Goal: Check status: Check status

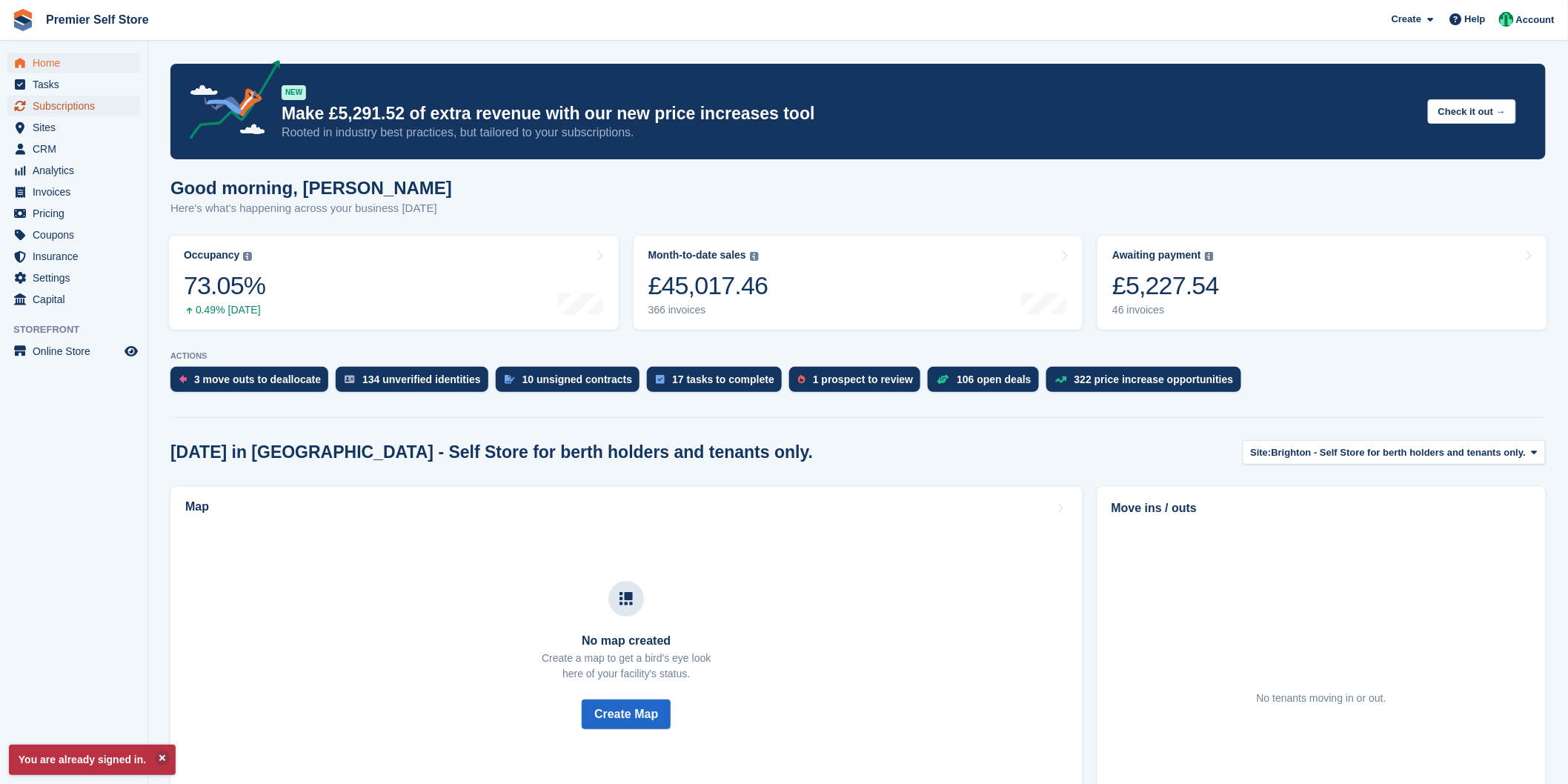
click at [48, 109] on span "Subscriptions" at bounding box center [77, 106] width 89 height 21
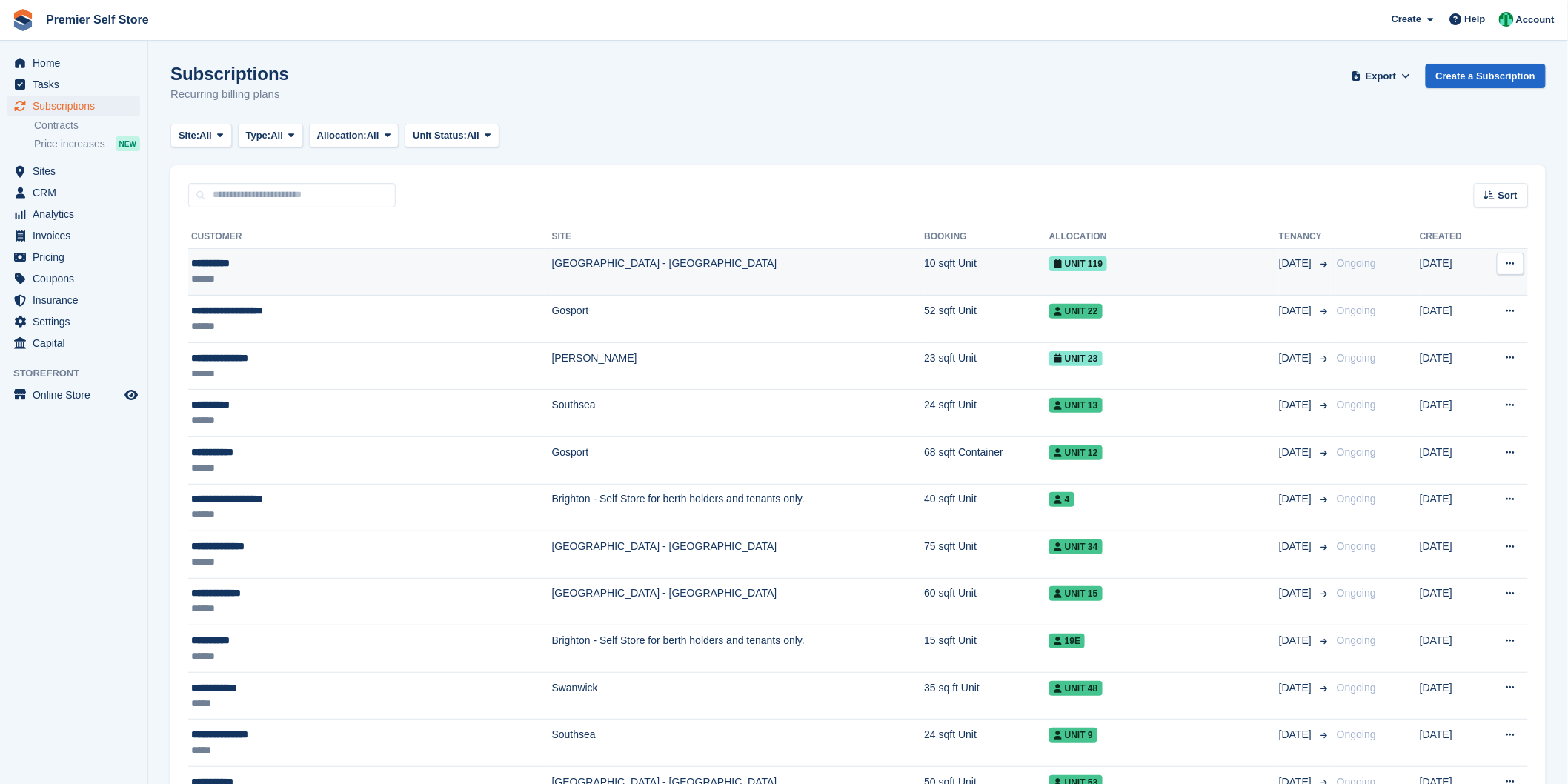
click at [424, 264] on div "**********" at bounding box center [313, 264] width 243 height 16
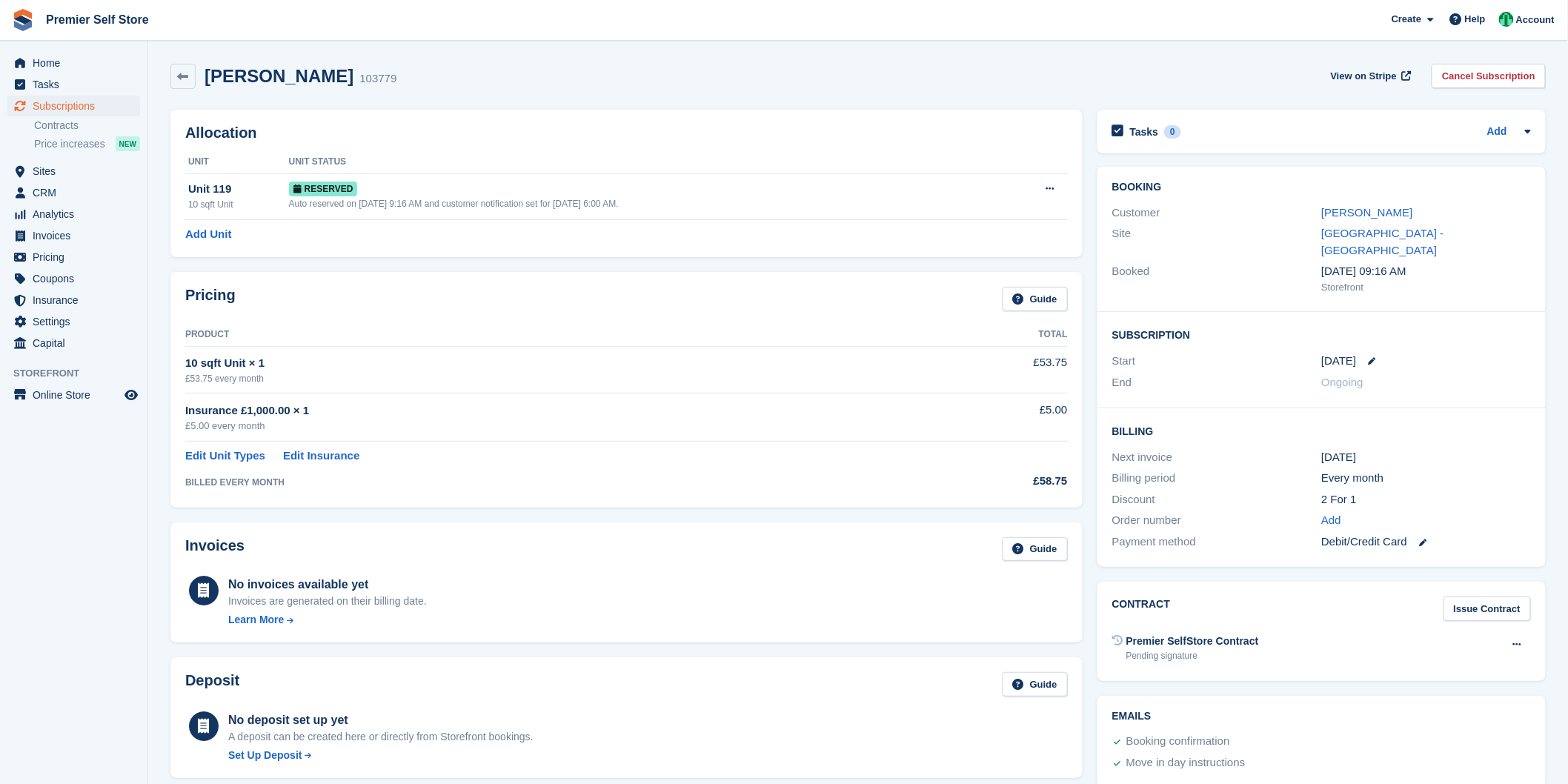
scroll to position [386, 0]
click at [373, 366] on div "10 sqft Unit × 1" at bounding box center [554, 363] width 738 height 17
